Goal: Find specific page/section: Find specific page/section

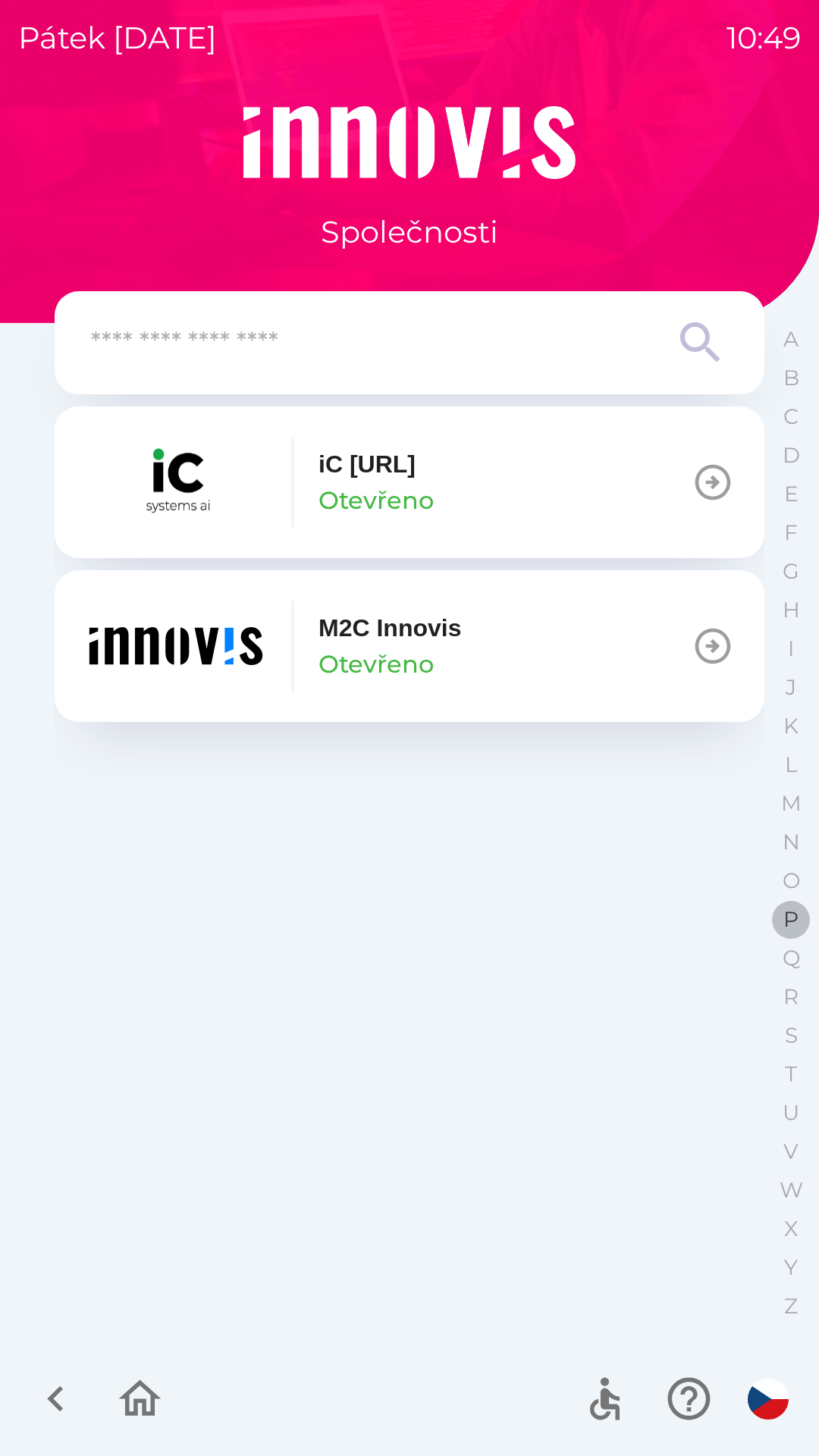
click at [784, 925] on p "P" at bounding box center [791, 919] width 15 height 27
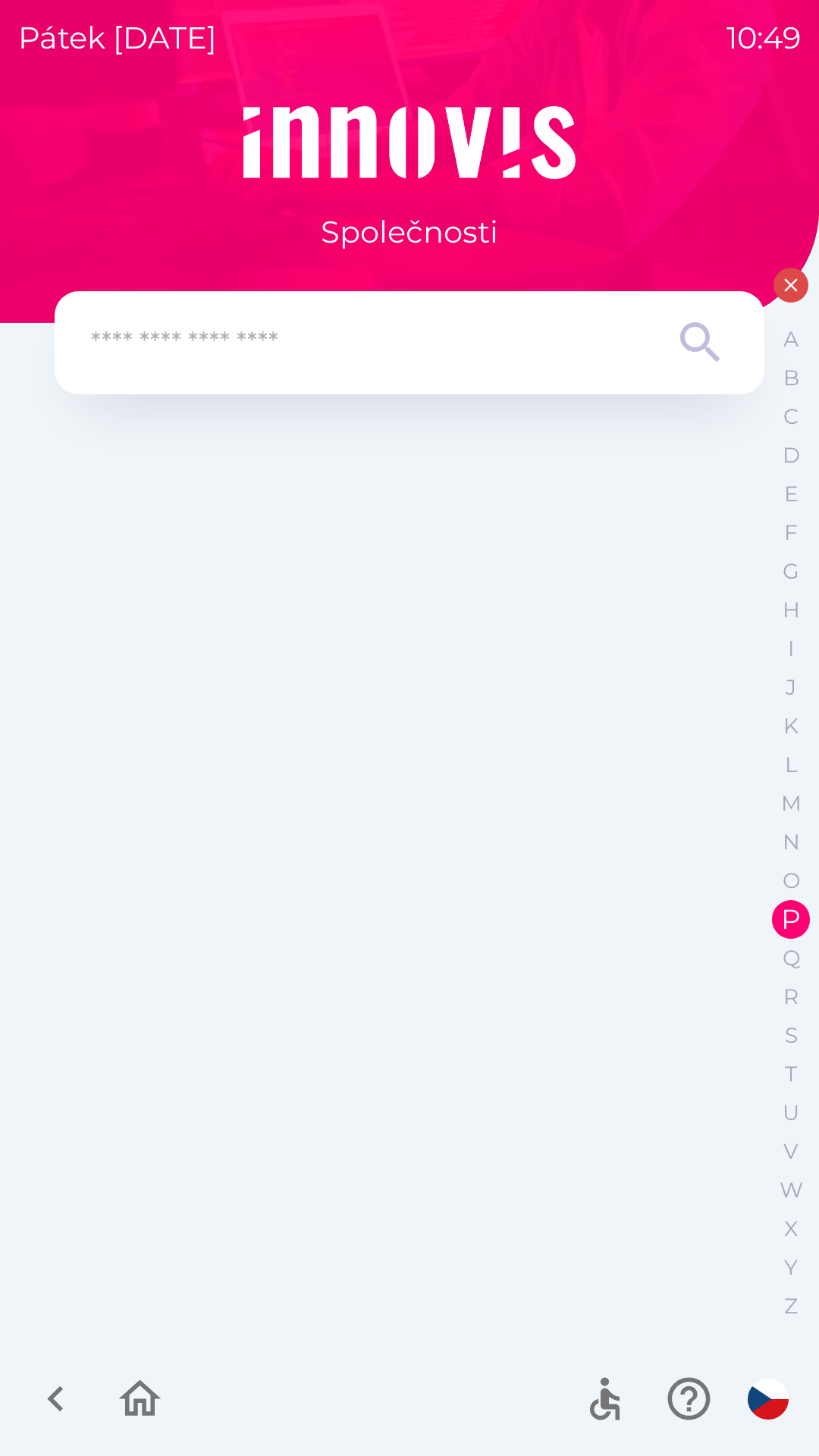
click at [185, 360] on input "text" at bounding box center [378, 343] width 576 height 41
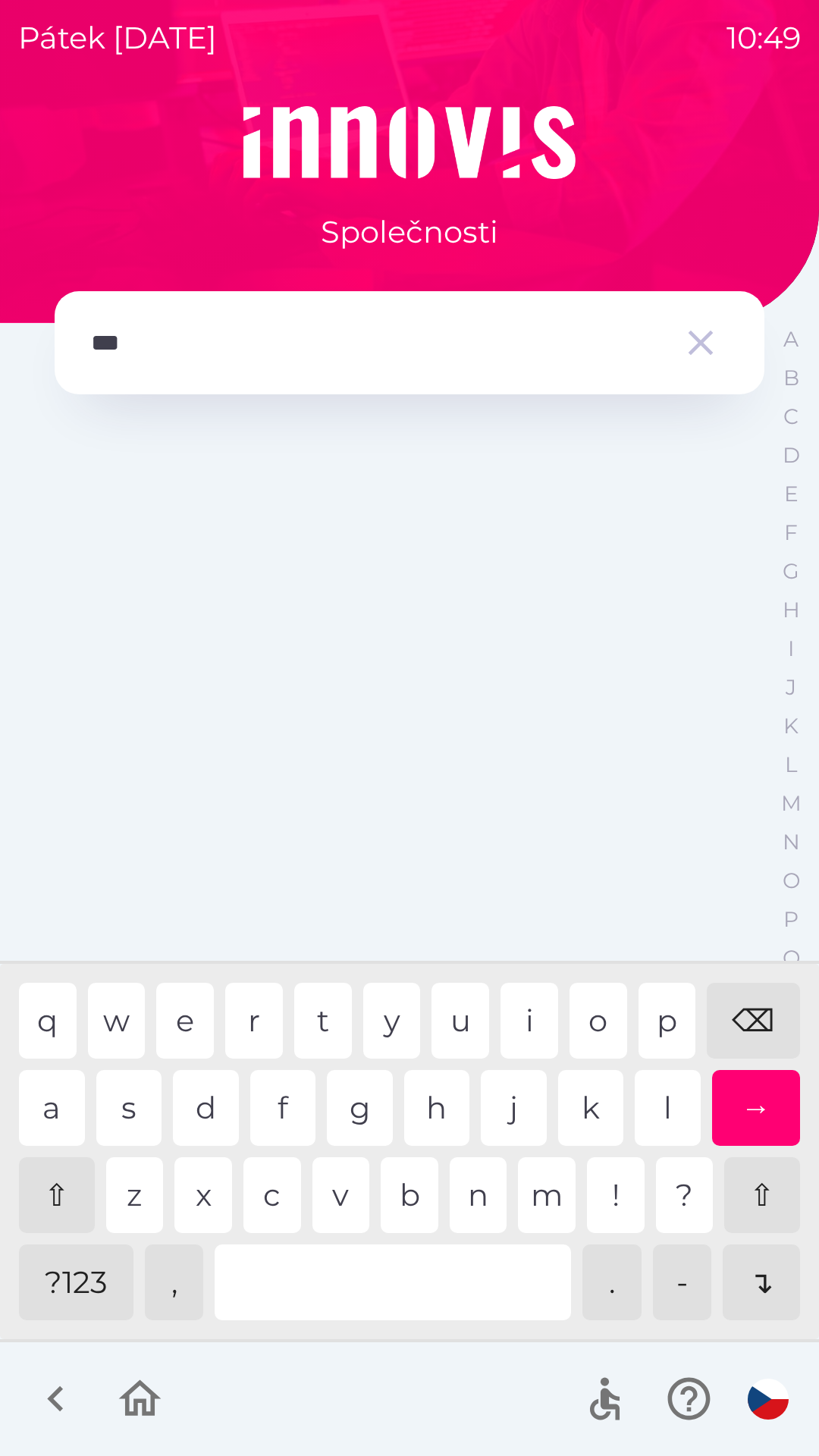
click at [674, 1114] on div "l" at bounding box center [667, 1108] width 66 height 75
click at [133, 1033] on div "w" at bounding box center [117, 1021] width 58 height 75
click at [138, 1097] on div "s" at bounding box center [129, 1108] width 66 height 75
click at [758, 1105] on div "→" at bounding box center [756, 1108] width 89 height 75
click at [142, 357] on input "******" at bounding box center [378, 343] width 576 height 41
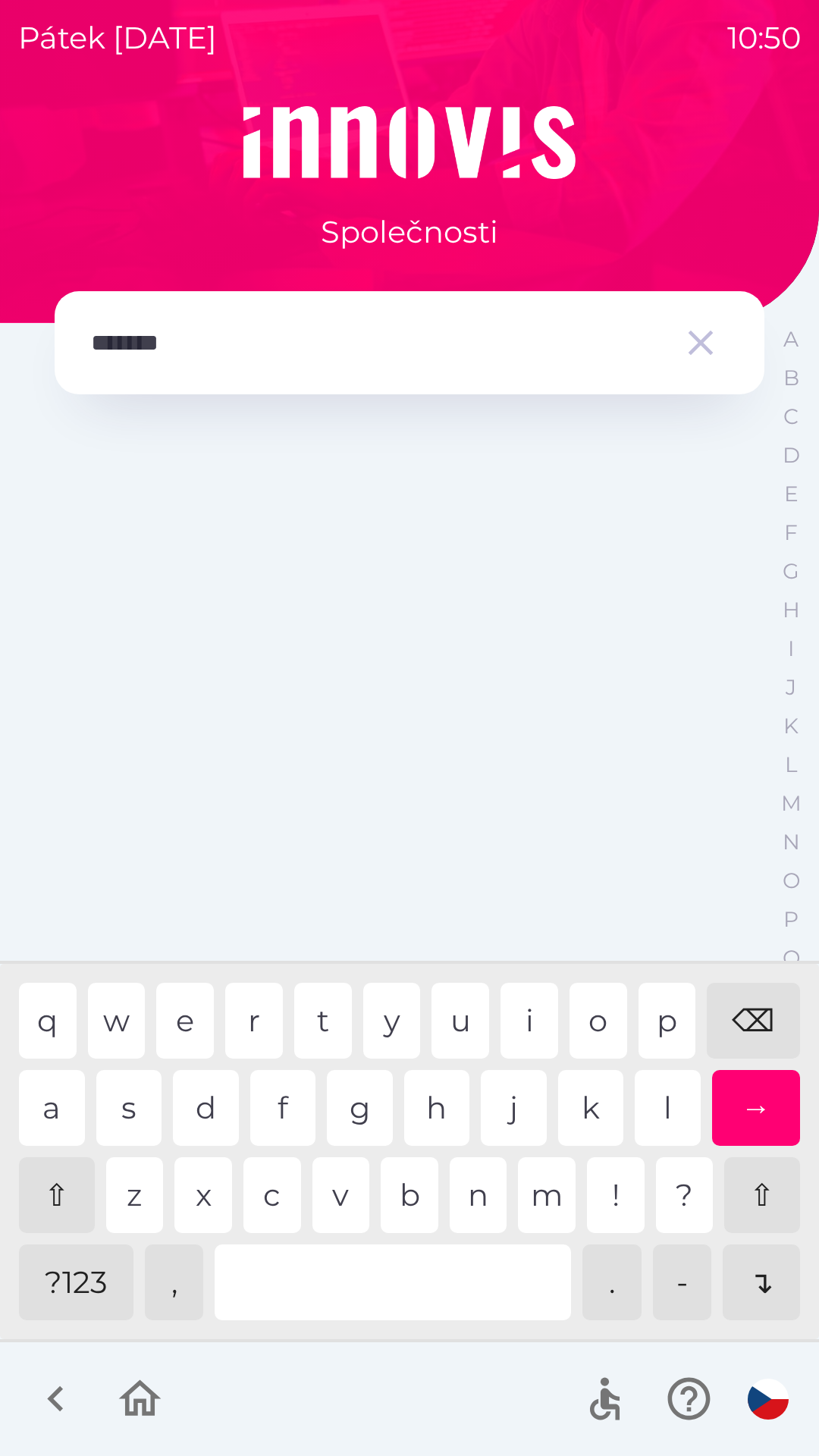
click at [174, 345] on input "*******" at bounding box center [378, 343] width 576 height 41
type input "******"
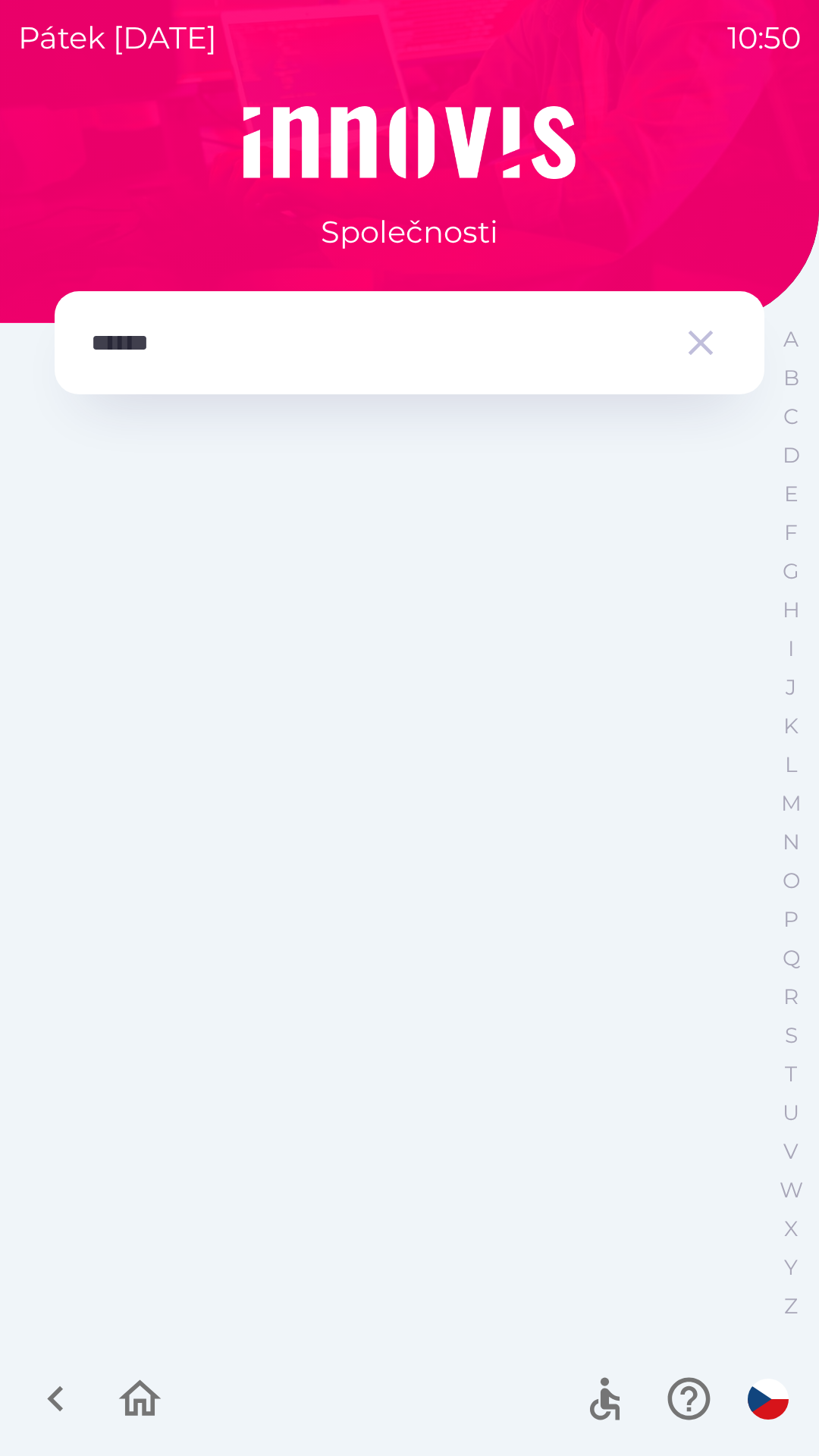
click at [765, 1274] on div "Společnosti ****** A B C D E F G H I J K L M N O P Q R S T U V W X Y Z" at bounding box center [409, 781] width 783 height 1350
click at [693, 346] on icon "button" at bounding box center [700, 342] width 42 height 42
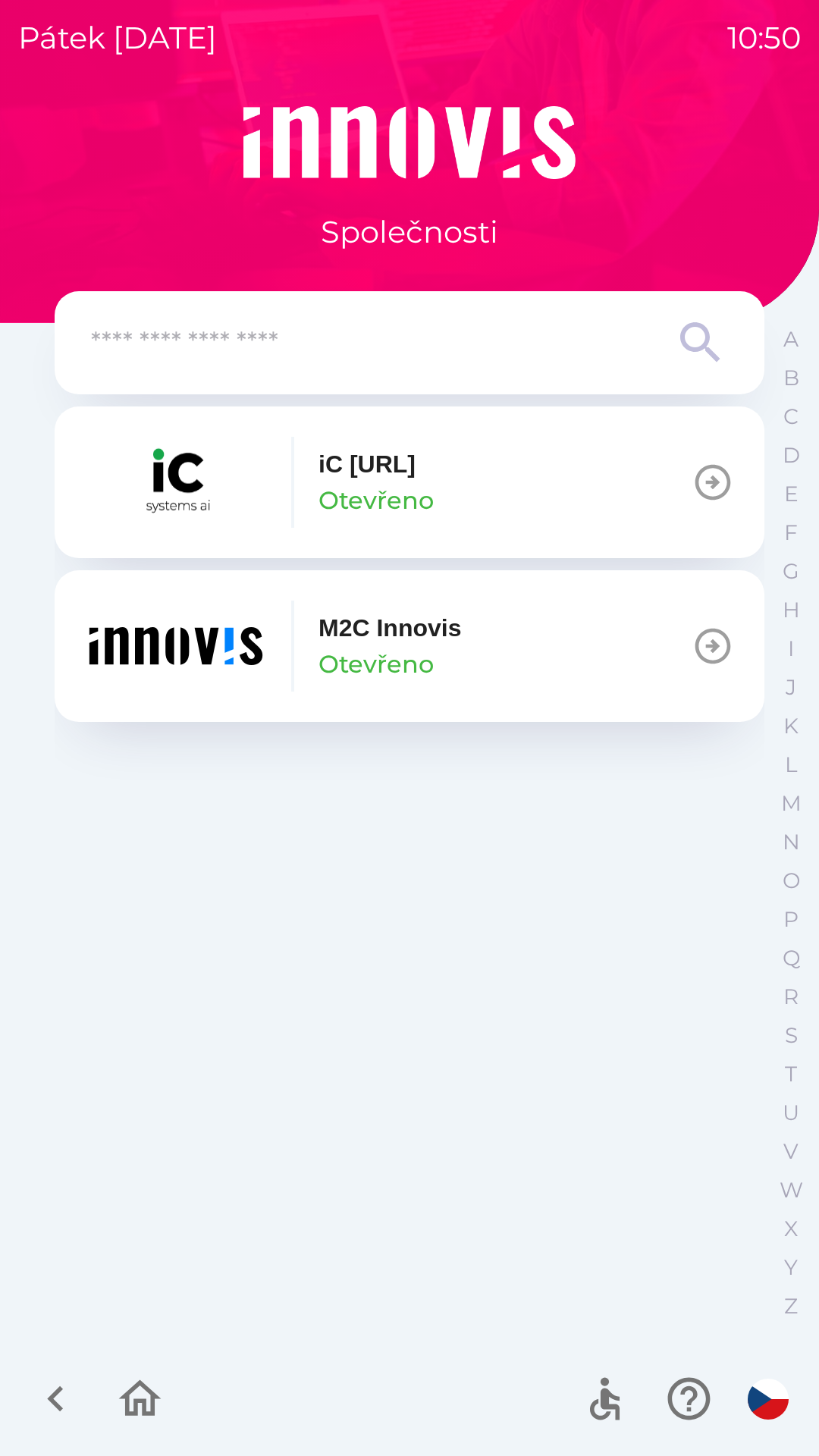
click at [711, 484] on icon "button" at bounding box center [714, 483] width 36 height 36
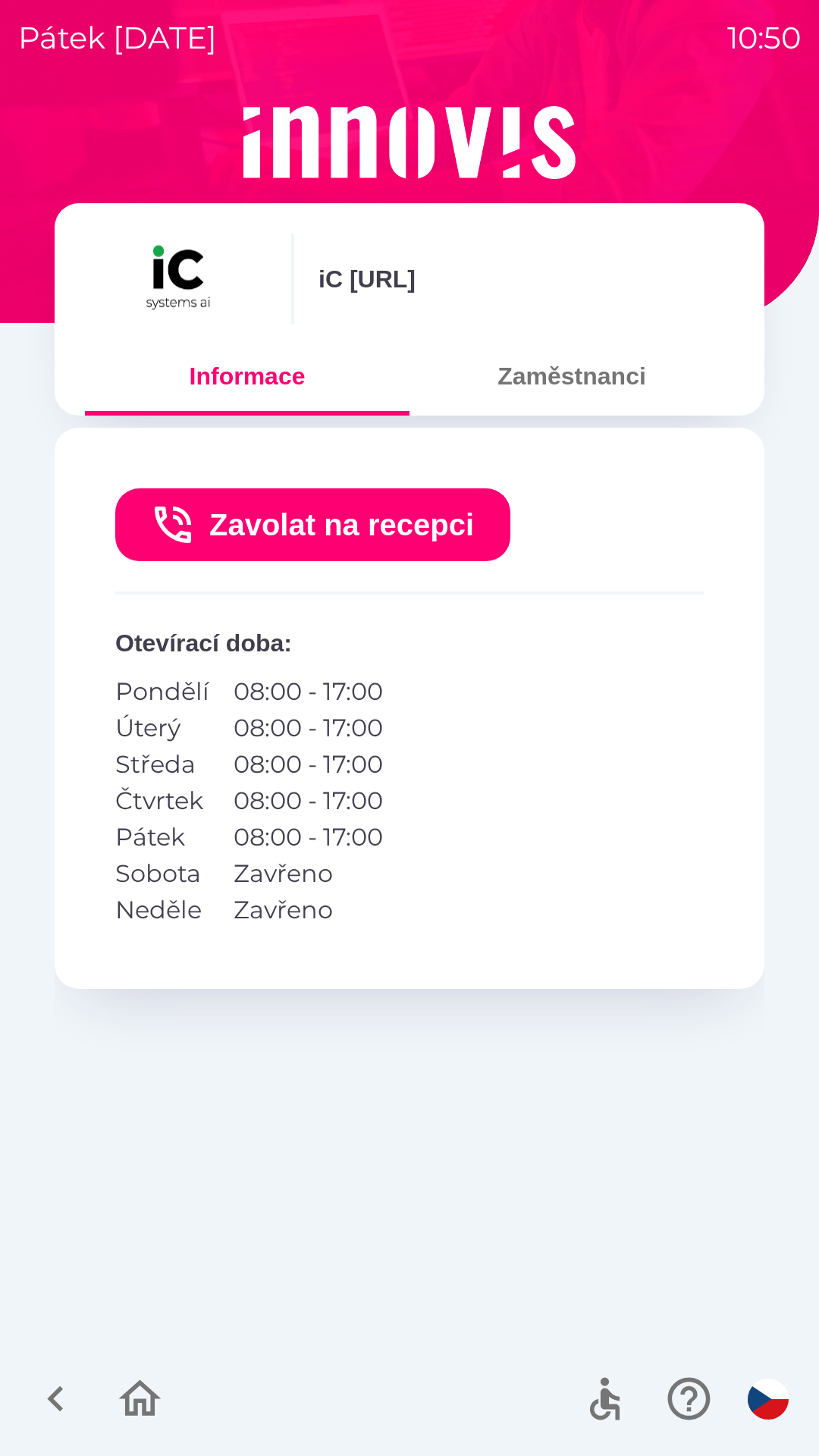
click at [663, 307] on div "iC [URL]" at bounding box center [410, 279] width 649 height 91
click at [65, 1387] on icon "button" at bounding box center [56, 1398] width 51 height 51
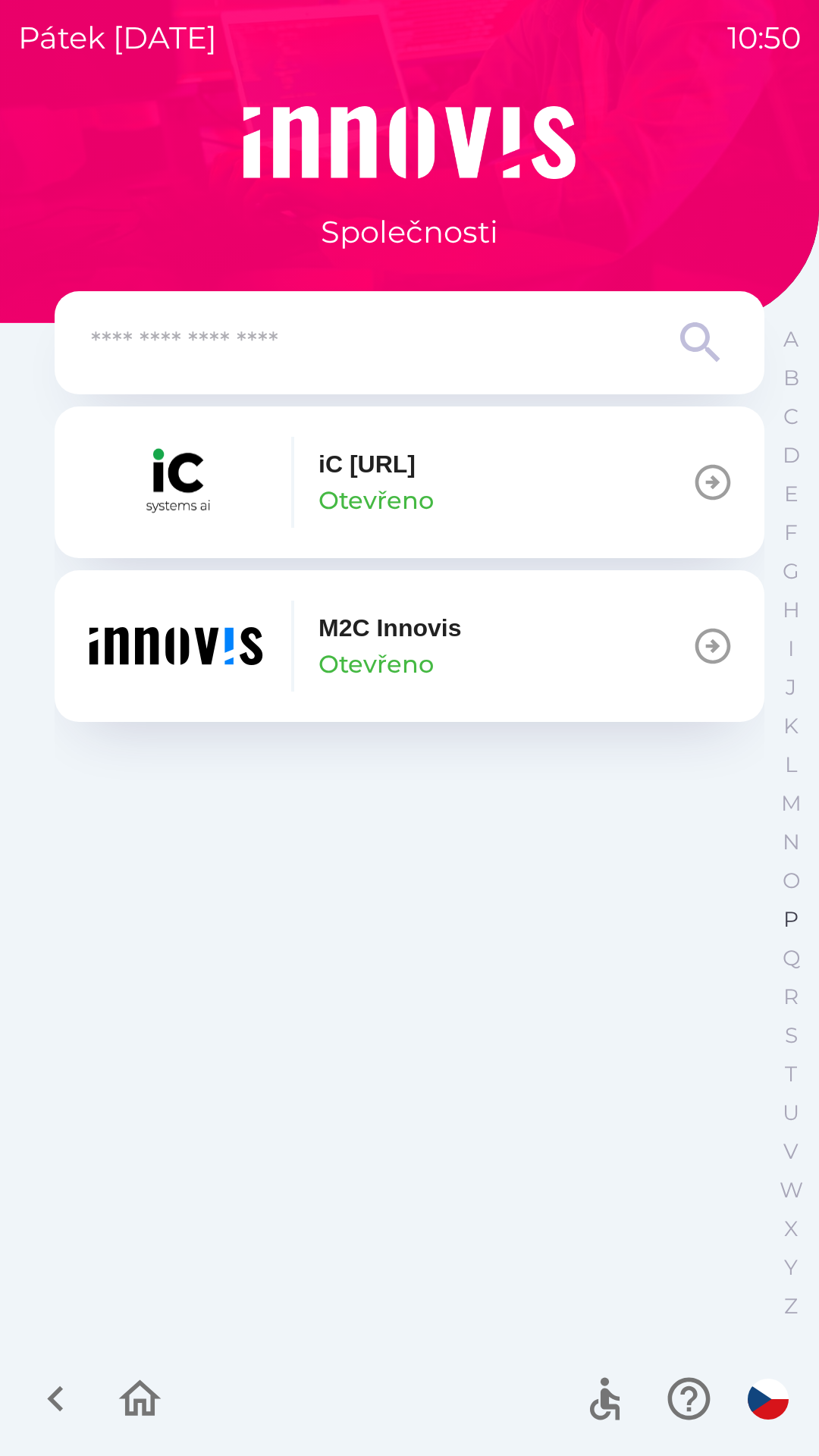
click at [788, 913] on p "P" at bounding box center [791, 919] width 15 height 27
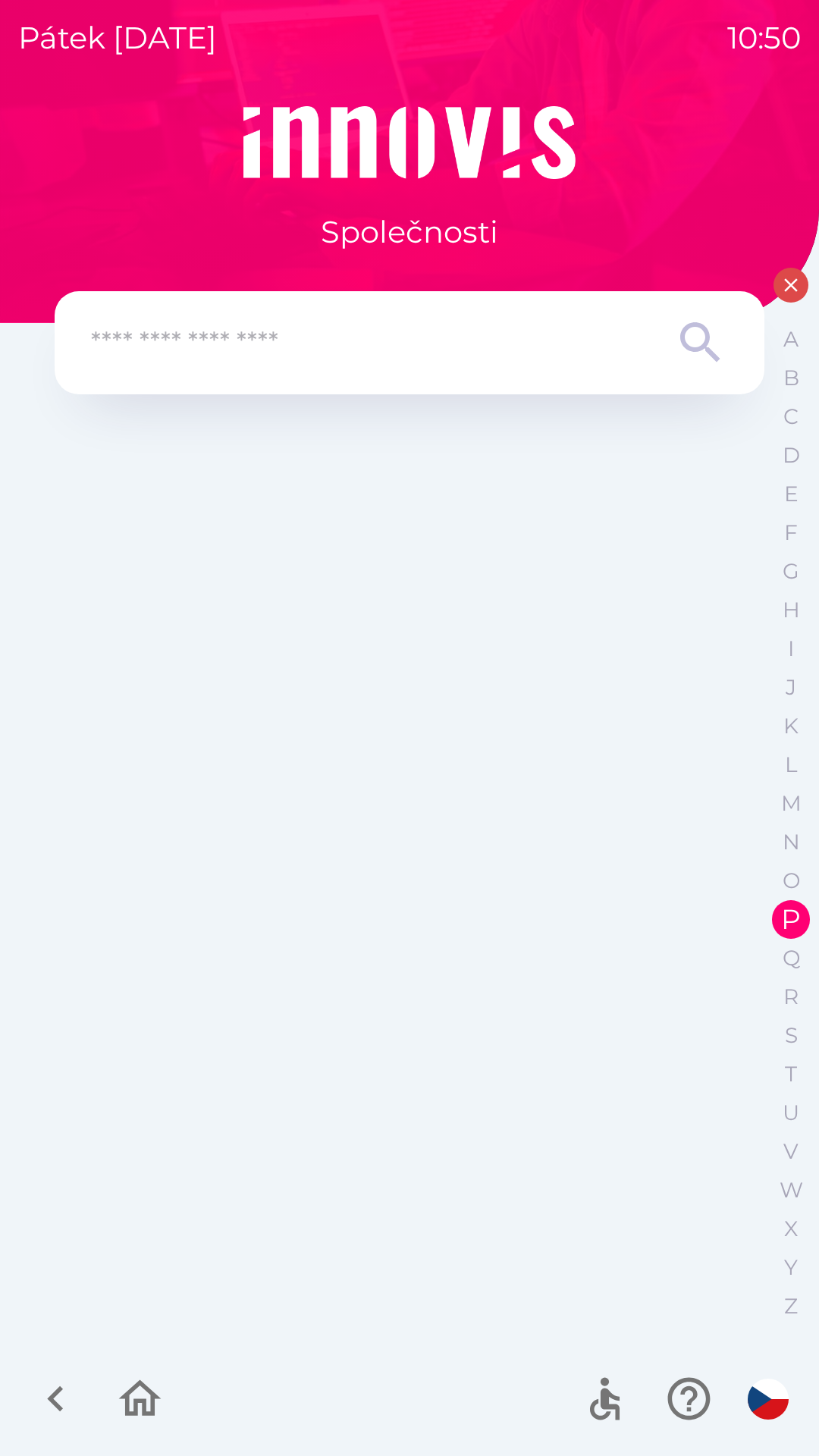
click at [65, 1406] on icon "button" at bounding box center [56, 1398] width 51 height 51
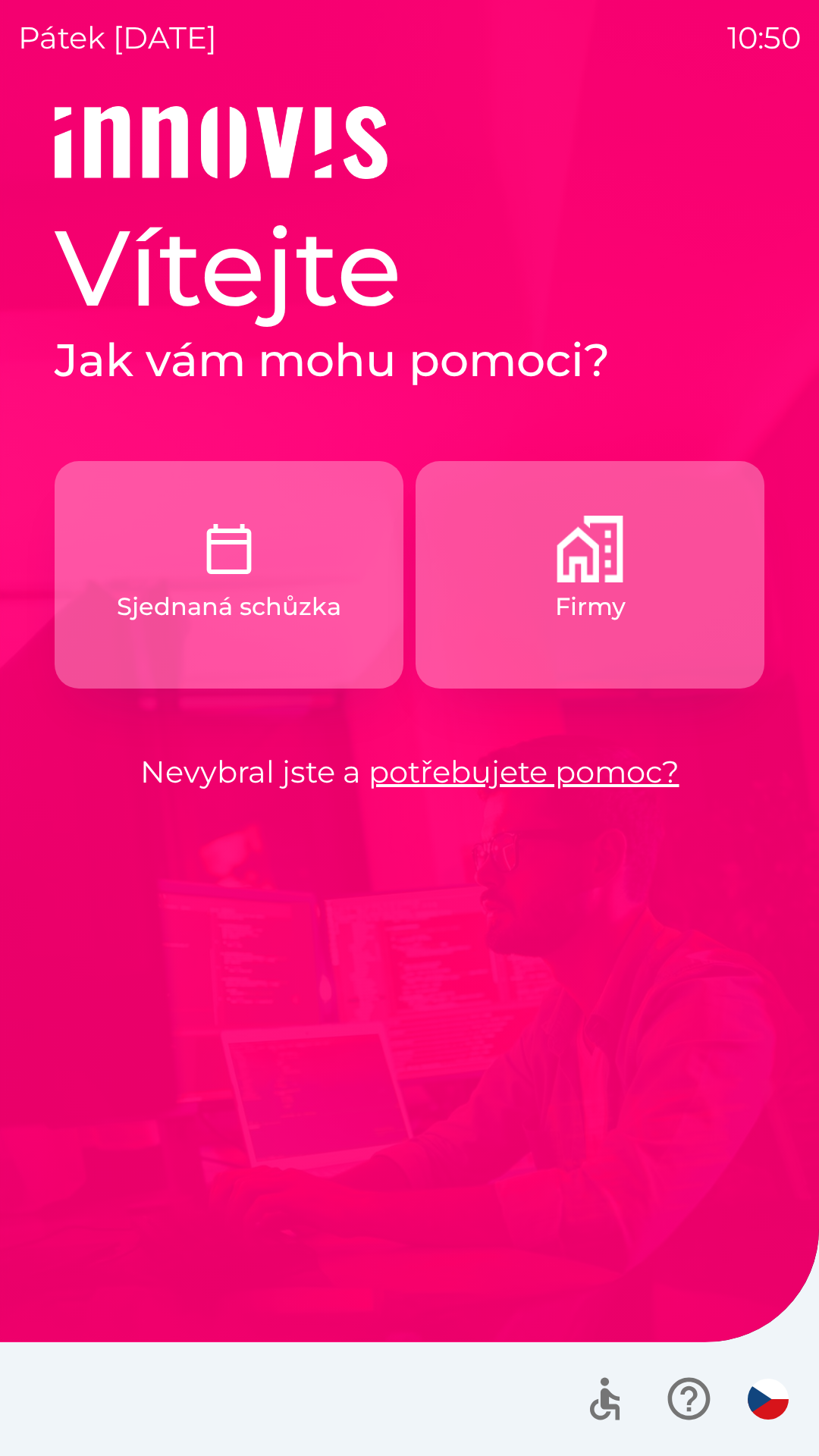
click at [554, 592] on button "Firmy" at bounding box center [590, 574] width 349 height 227
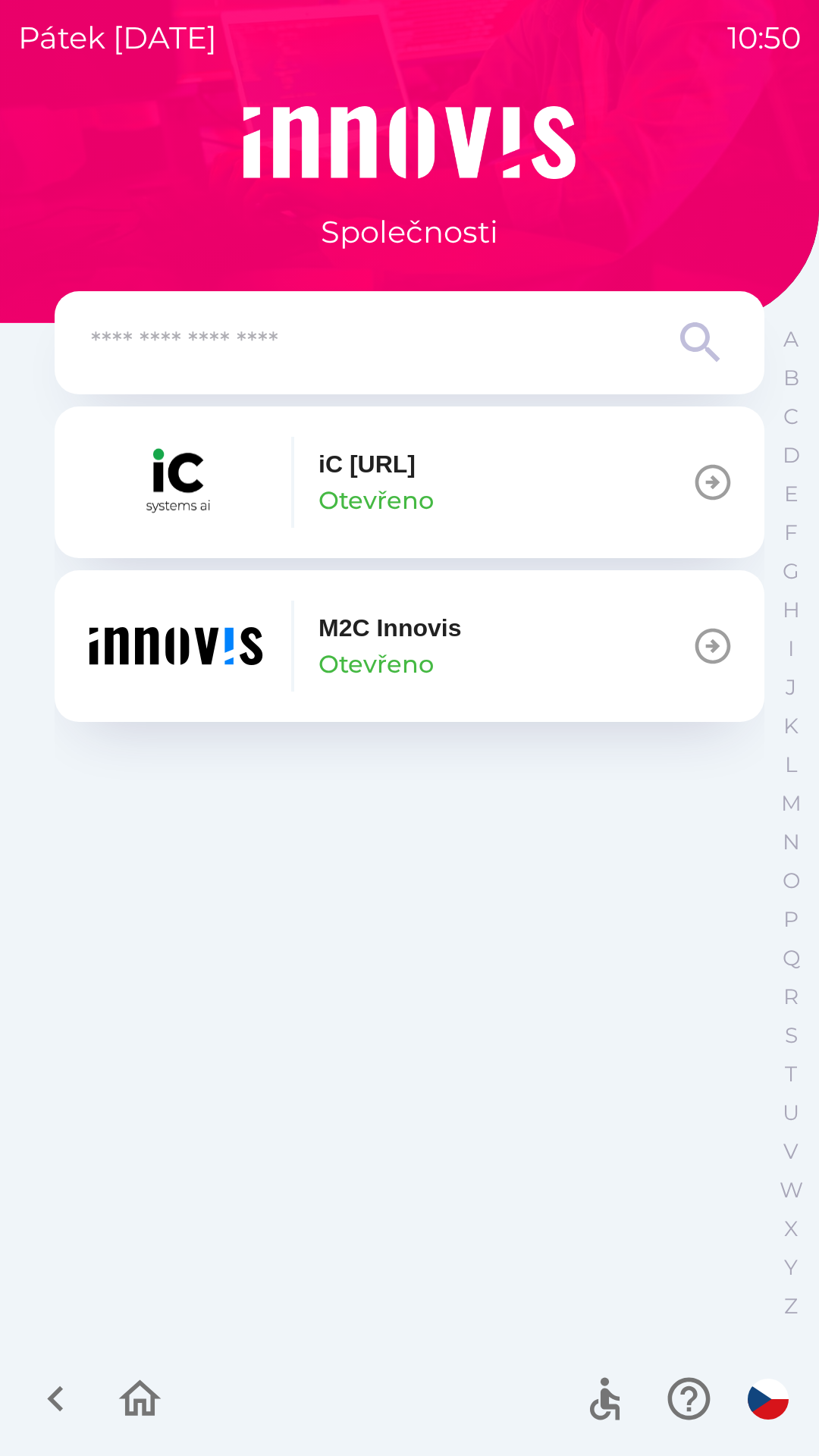
click at [705, 351] on icon at bounding box center [700, 342] width 55 height 55
click at [697, 351] on icon at bounding box center [700, 342] width 40 height 40
click at [693, 344] on icon at bounding box center [700, 342] width 55 height 55
click at [277, 342] on input "text" at bounding box center [378, 343] width 576 height 41
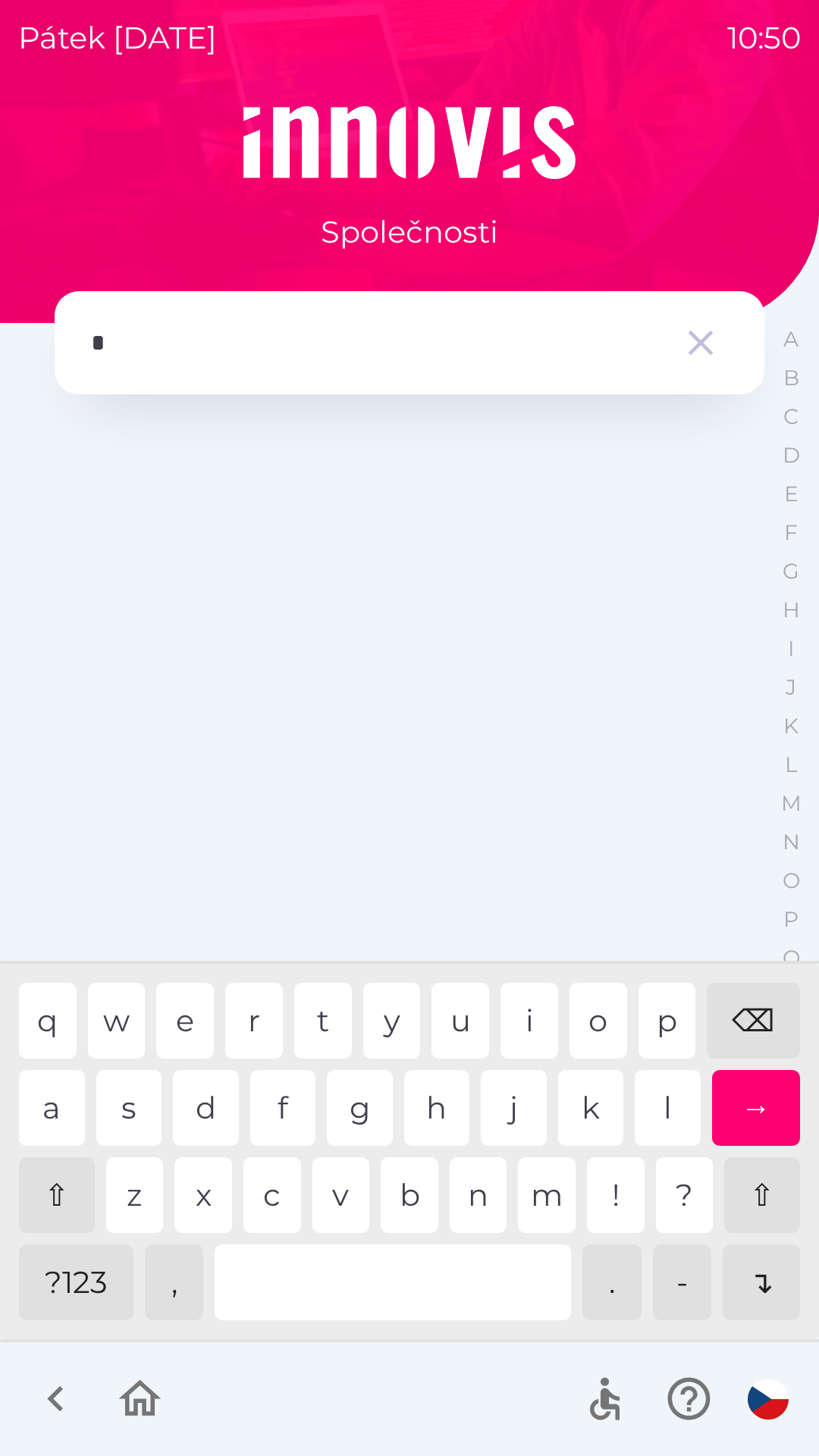
click at [665, 1025] on div "p" at bounding box center [667, 1021] width 58 height 75
click at [672, 1103] on div "l" at bounding box center [667, 1108] width 66 height 75
type input "******"
click at [692, 344] on icon "button" at bounding box center [700, 342] width 42 height 42
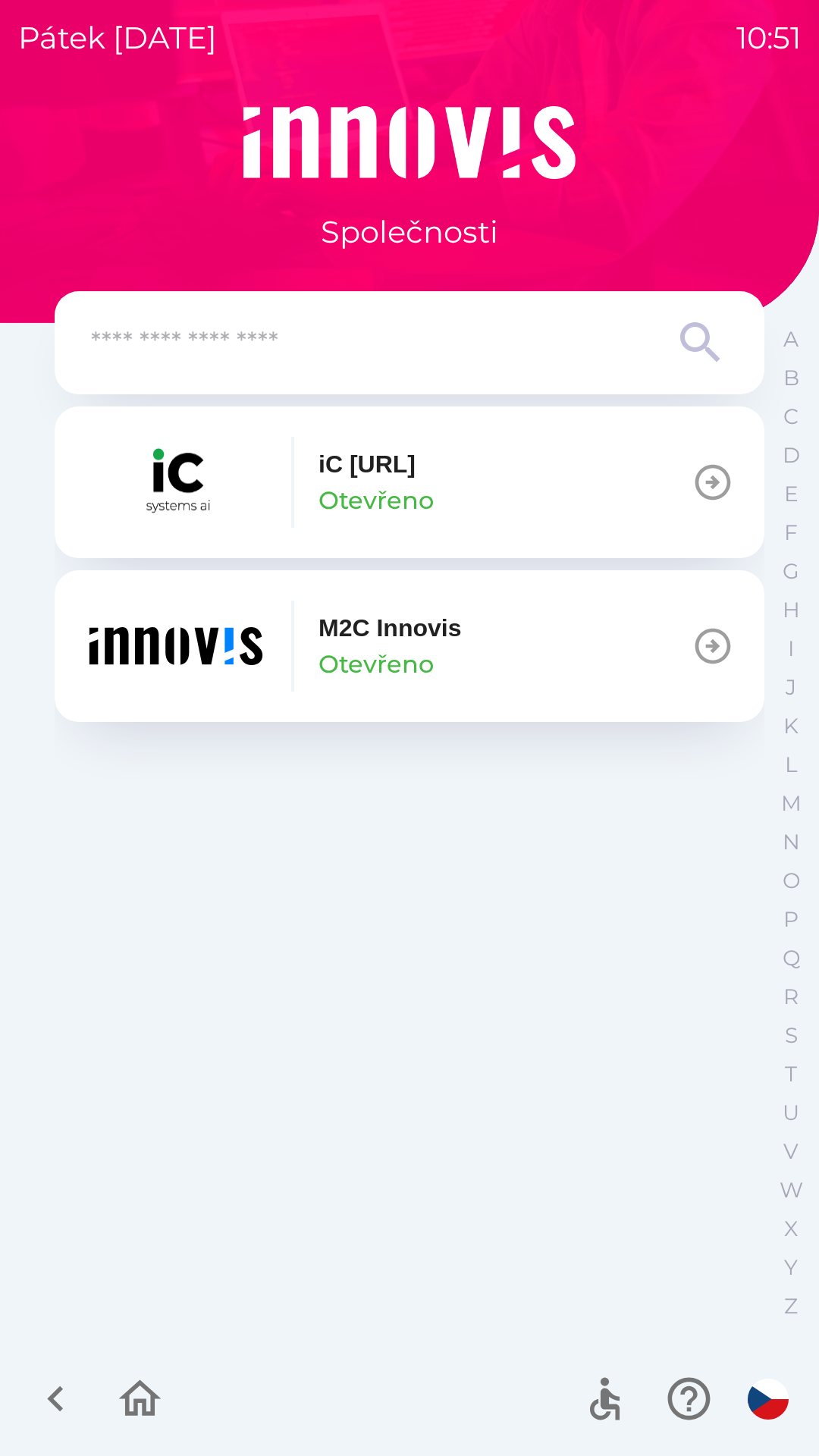
click at [702, 338] on icon at bounding box center [700, 342] width 55 height 55
click at [272, 342] on input "text" at bounding box center [378, 343] width 576 height 41
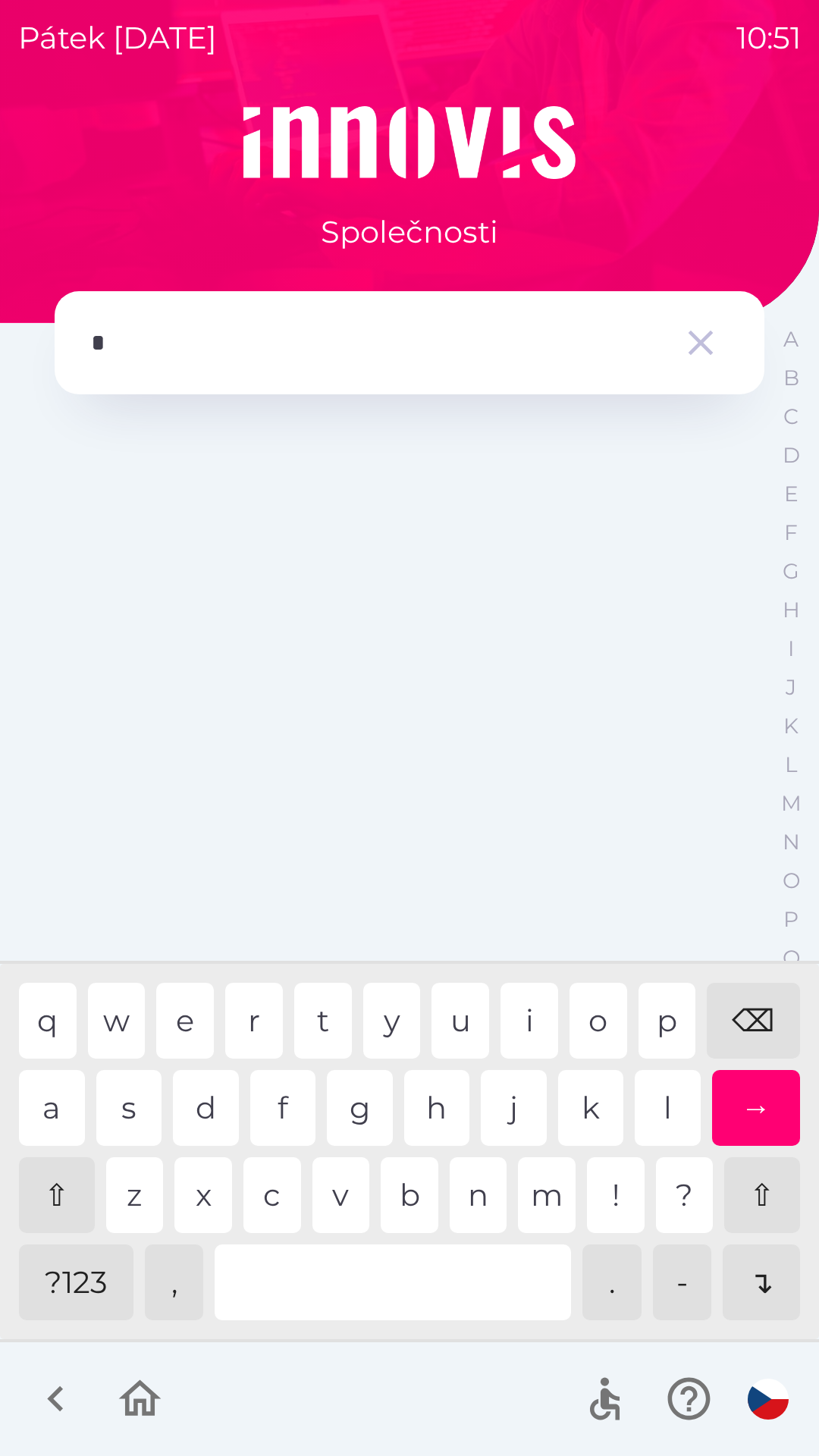
click at [661, 1017] on div "p" at bounding box center [667, 1021] width 58 height 75
click at [522, 1025] on div "i" at bounding box center [530, 1021] width 58 height 75
click at [665, 1102] on div "l" at bounding box center [667, 1108] width 66 height 75
type input "******"
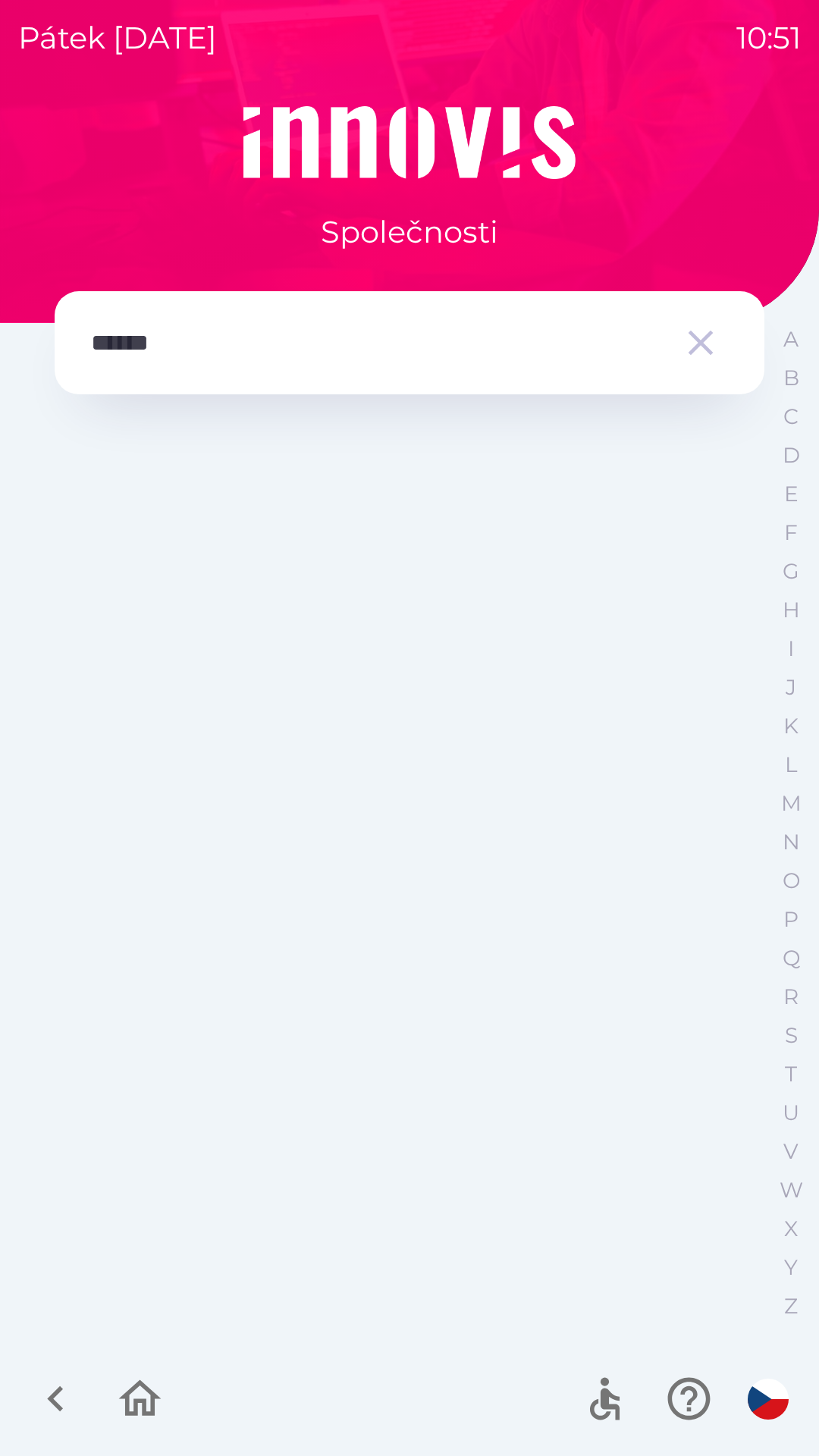
click at [771, 1296] on div "Společnosti ****** A B C D E F G H I J K L M N O P Q R S T U V W X Y Z" at bounding box center [409, 781] width 783 height 1350
click at [796, 916] on p "P" at bounding box center [791, 919] width 15 height 27
click at [170, 353] on input "text" at bounding box center [378, 343] width 576 height 41
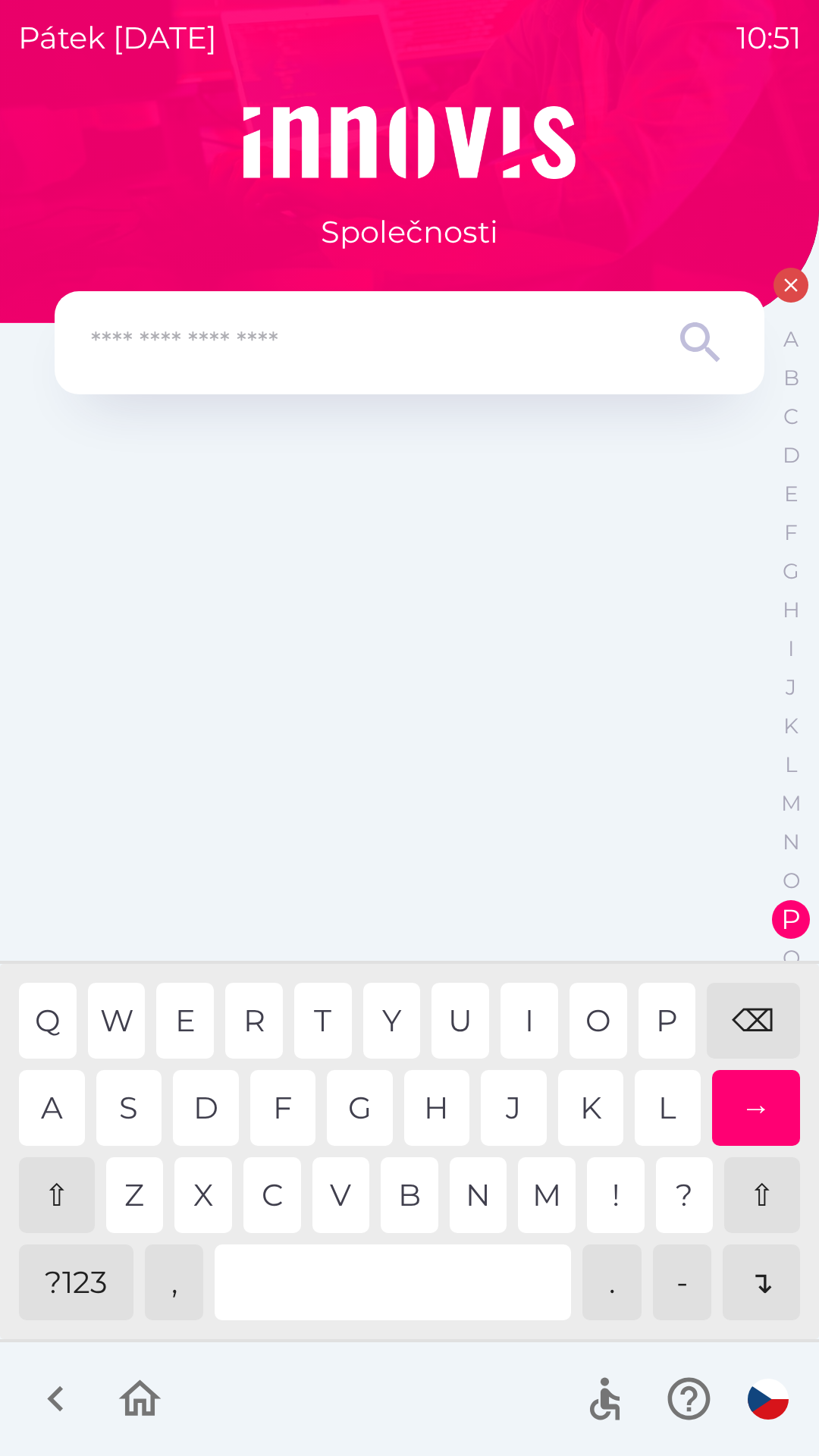
click at [62, 1212] on div "⇧" at bounding box center [57, 1195] width 76 height 75
click at [60, 1196] on div "⇧" at bounding box center [57, 1195] width 76 height 75
click at [663, 1102] on div "l" at bounding box center [667, 1108] width 66 height 75
click at [660, 1085] on div "l" at bounding box center [667, 1108] width 66 height 75
type input "******"
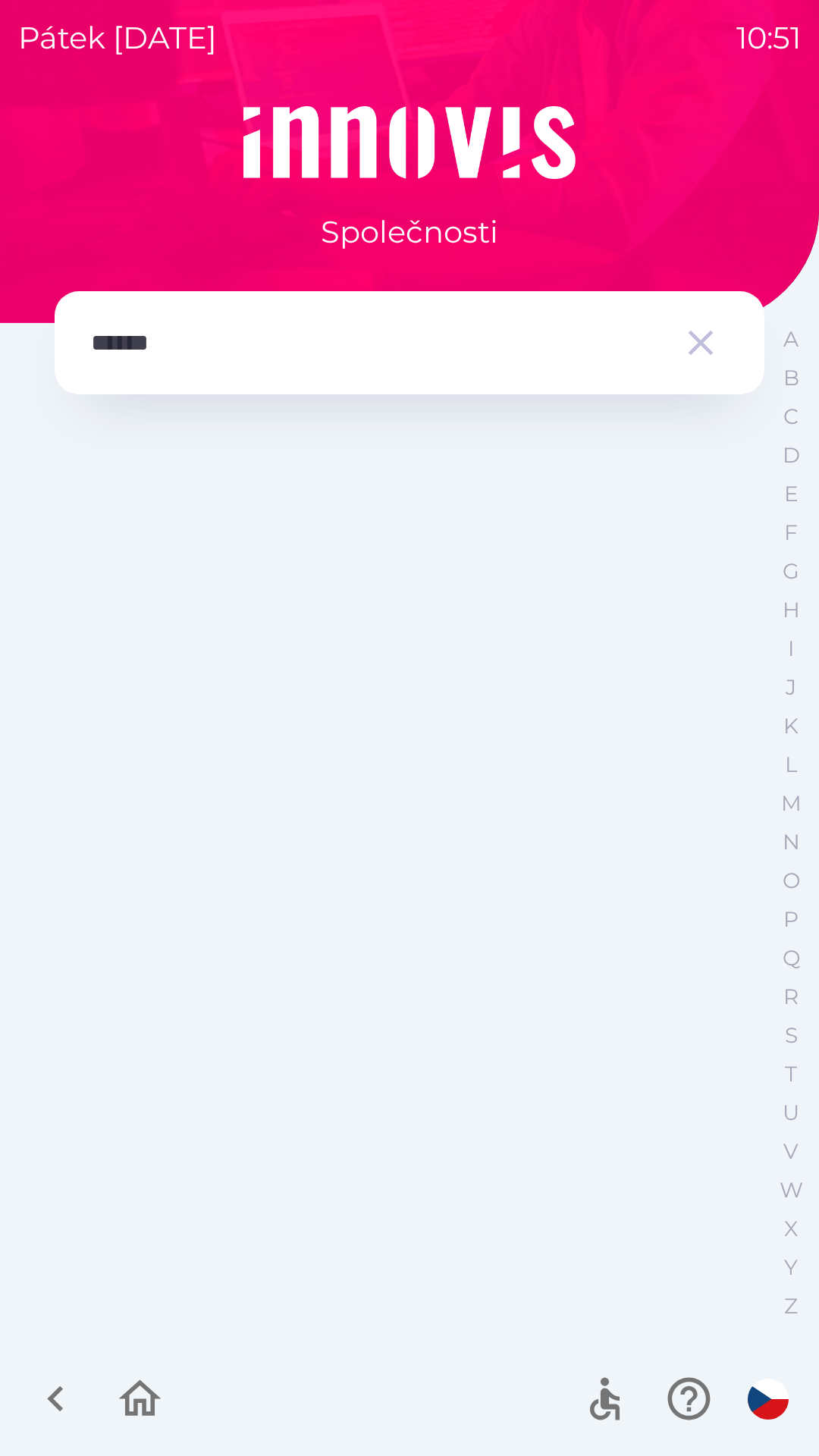
click at [772, 1296] on div "A B C D E F G H I J K L M N O P Q R S T U V W X Y Z" at bounding box center [791, 822] width 38 height 1006
click at [770, 1397] on img "button" at bounding box center [769, 1399] width 41 height 41
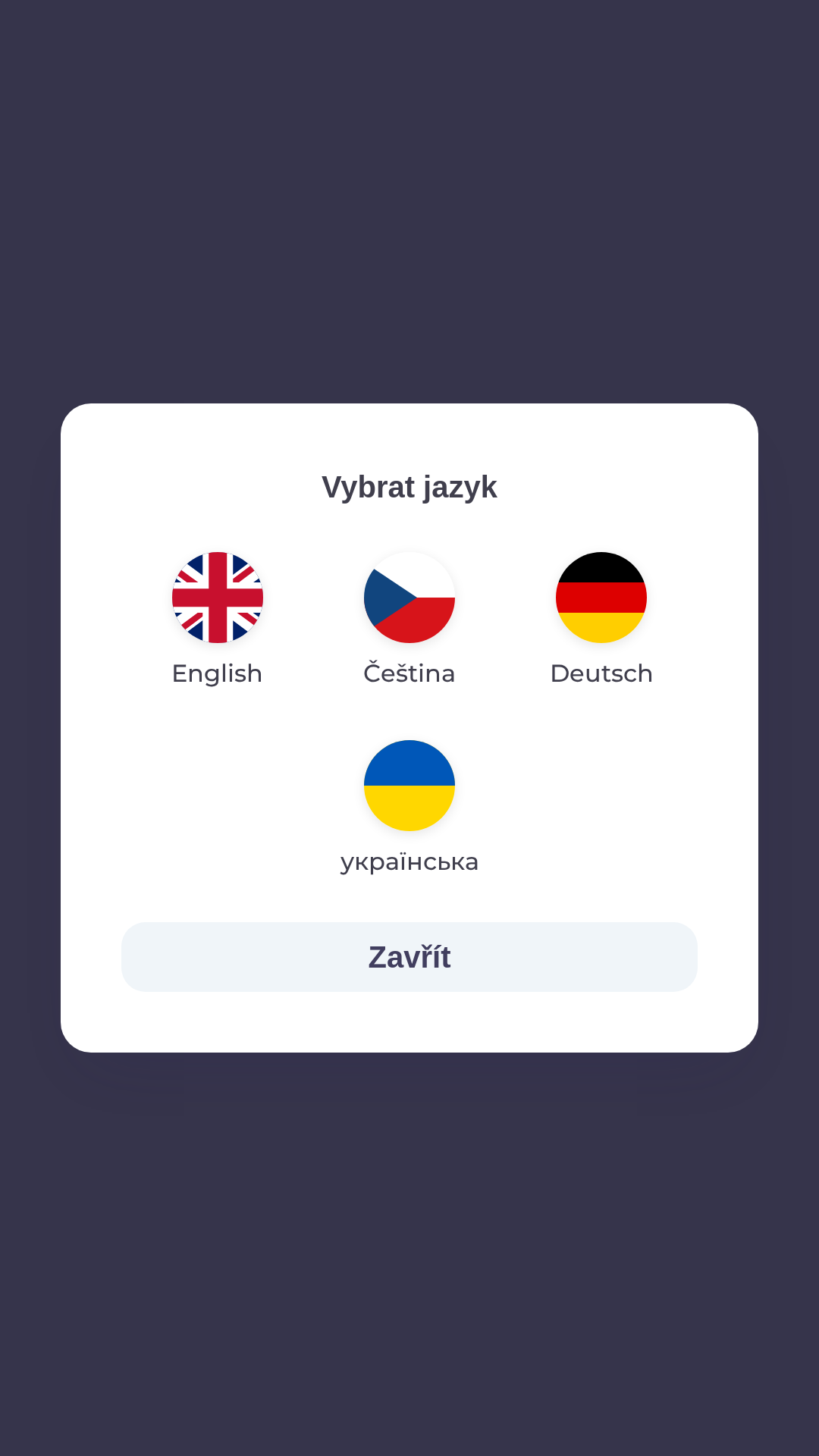
click at [426, 635] on img "button" at bounding box center [409, 597] width 91 height 91
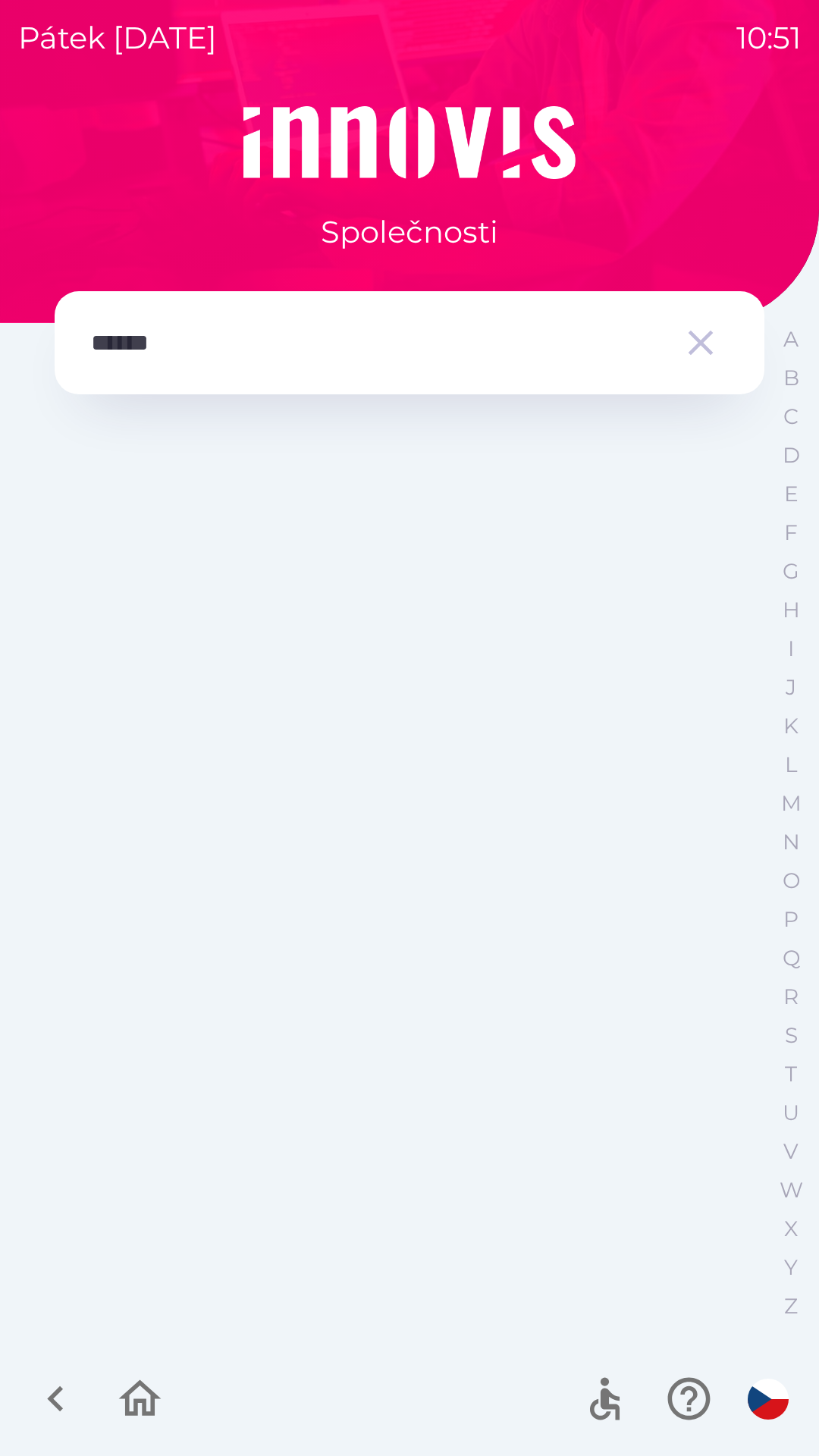
click at [687, 1394] on icon "button" at bounding box center [689, 1398] width 51 height 51
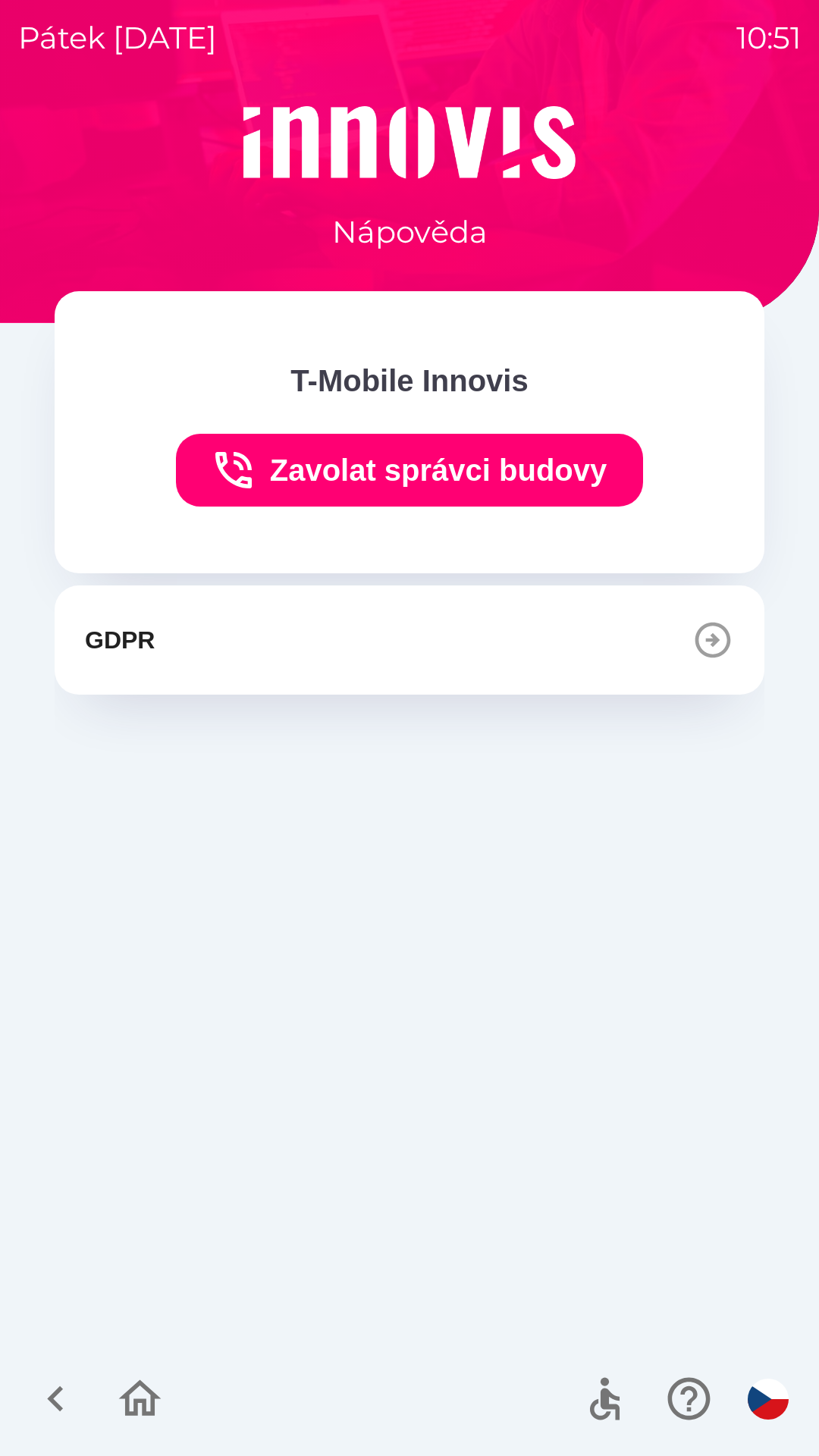
click at [64, 1393] on icon "button" at bounding box center [56, 1398] width 51 height 51
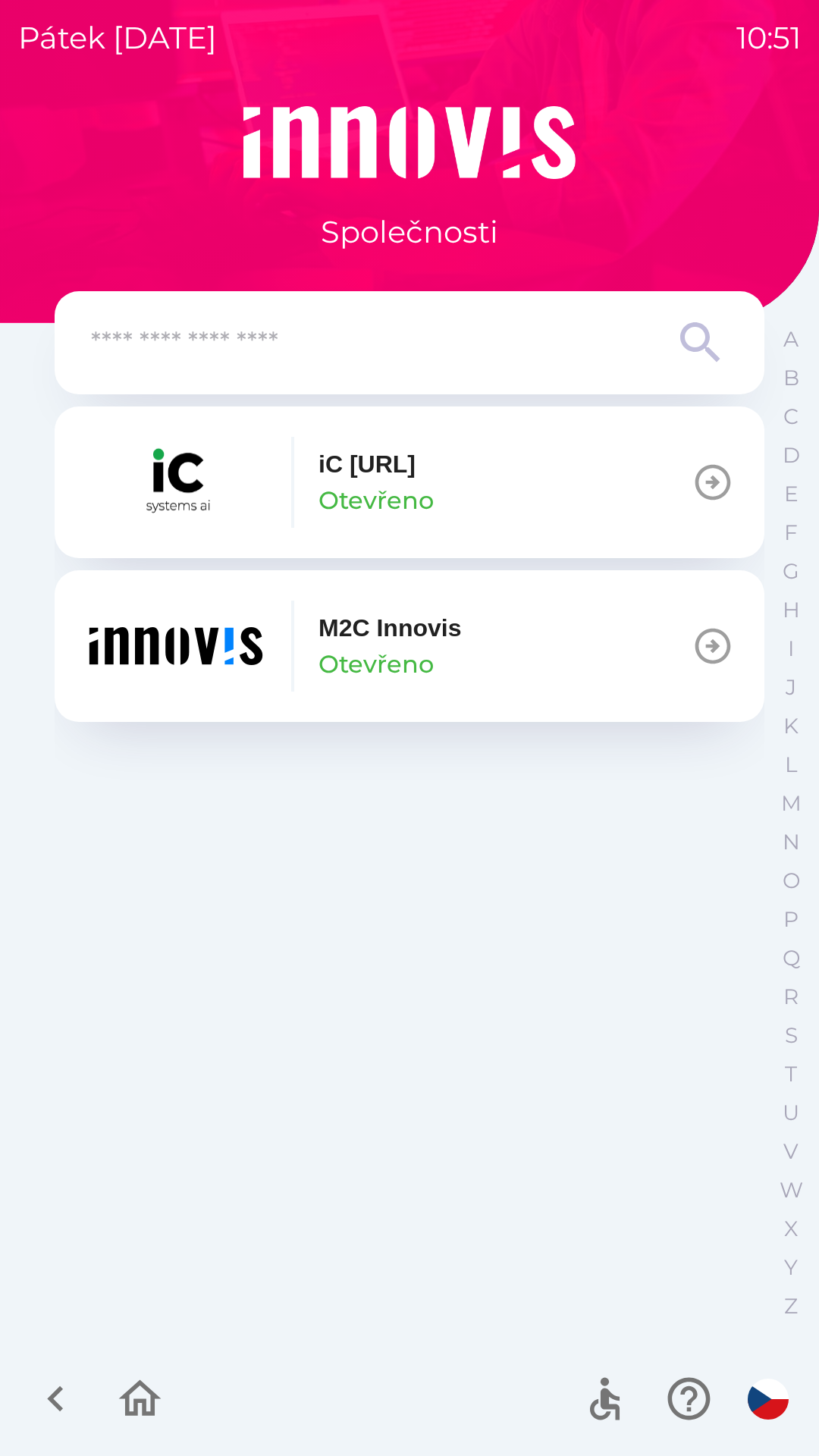
click at [148, 1404] on icon "button" at bounding box center [139, 1398] width 51 height 51
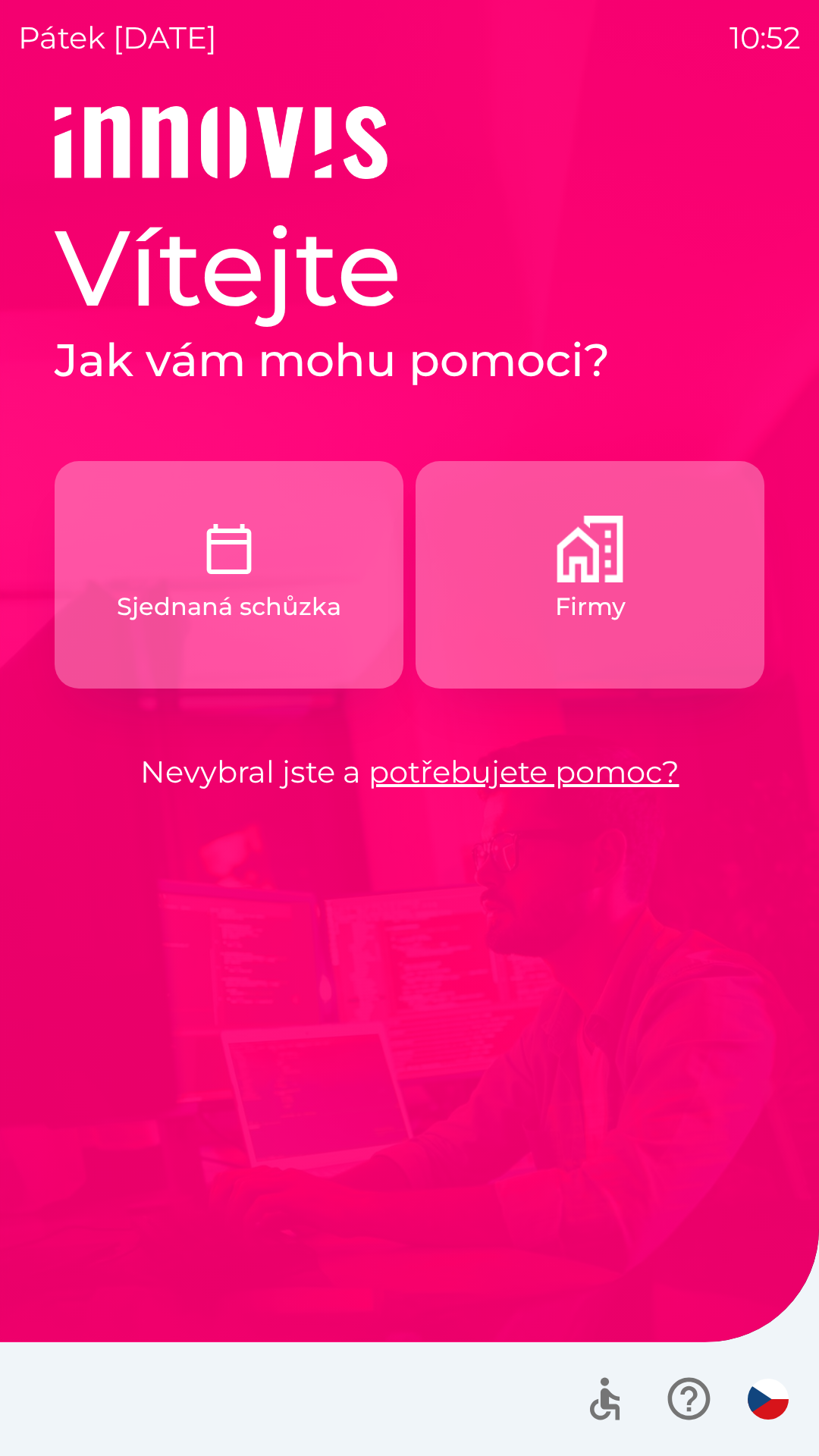
click at [694, 573] on button "Firmy" at bounding box center [590, 574] width 349 height 227
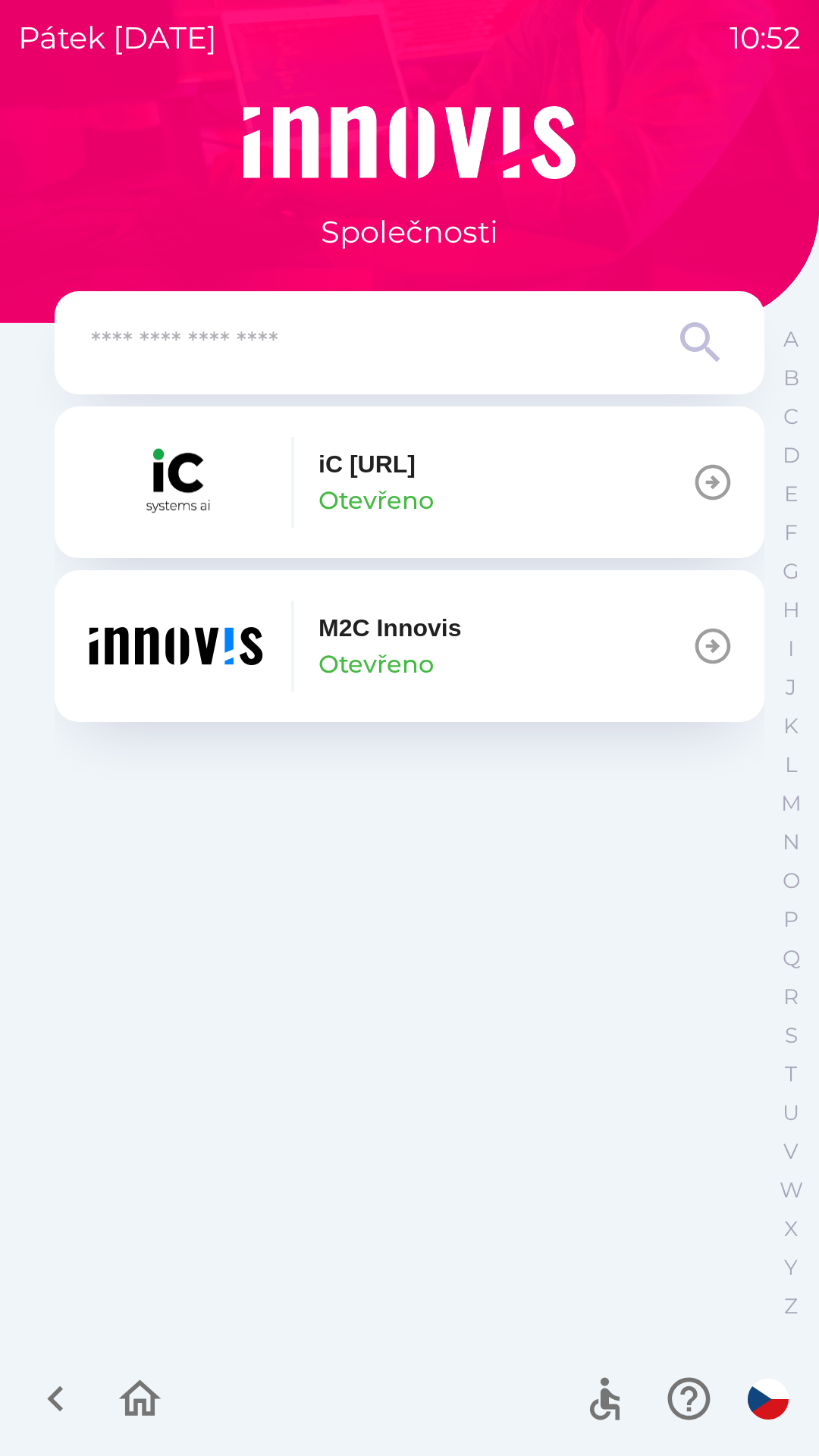
click at [156, 1381] on icon "button" at bounding box center [139, 1398] width 51 height 51
